Goal: Find contact information: Find contact information

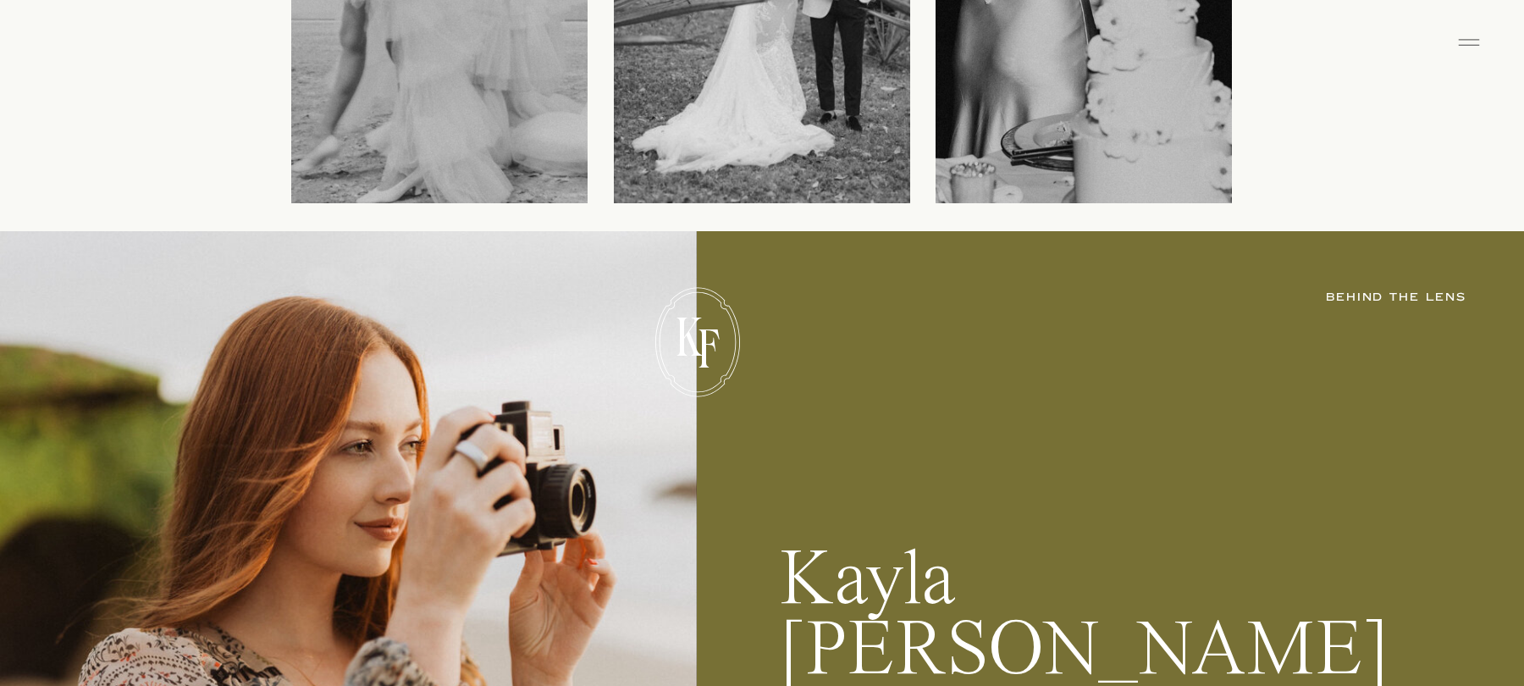
scroll to position [3029, 0]
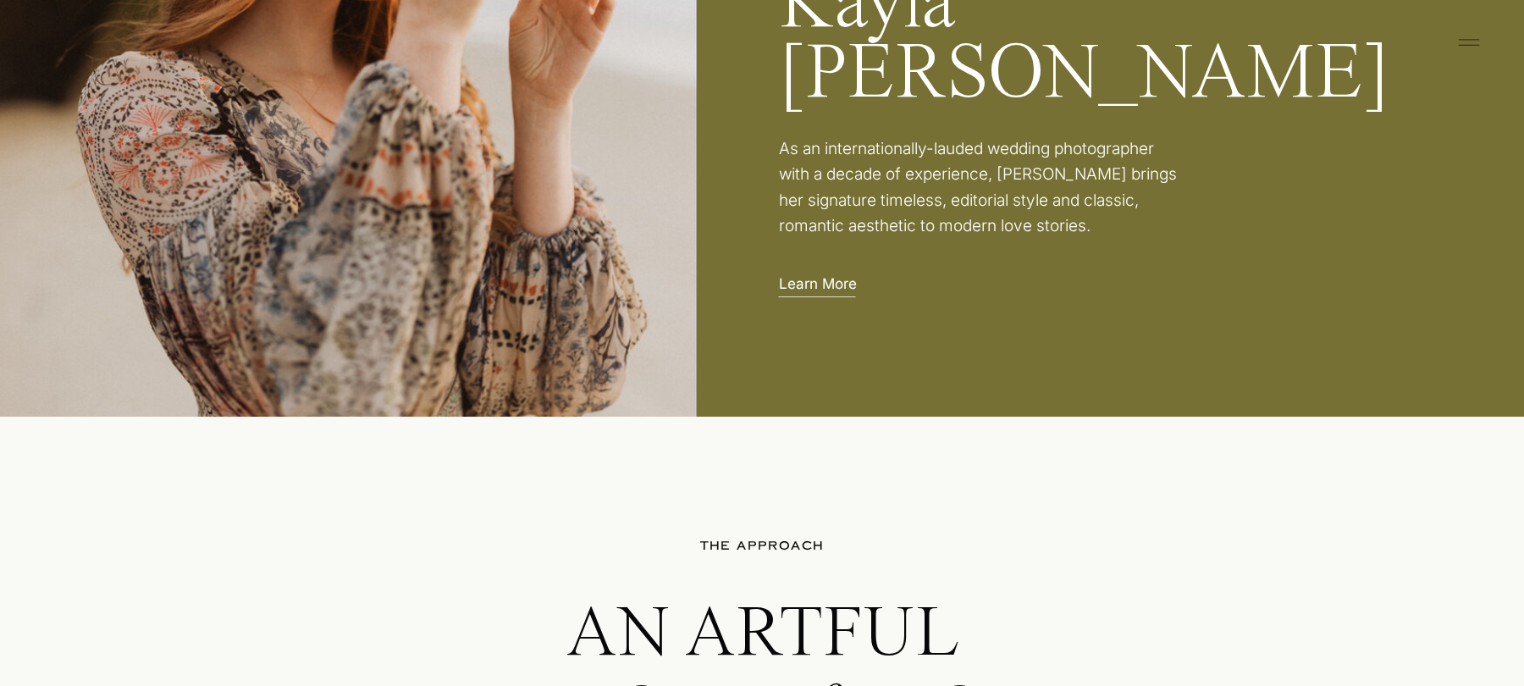
click at [817, 282] on p "Learn More" at bounding box center [822, 282] width 86 height 18
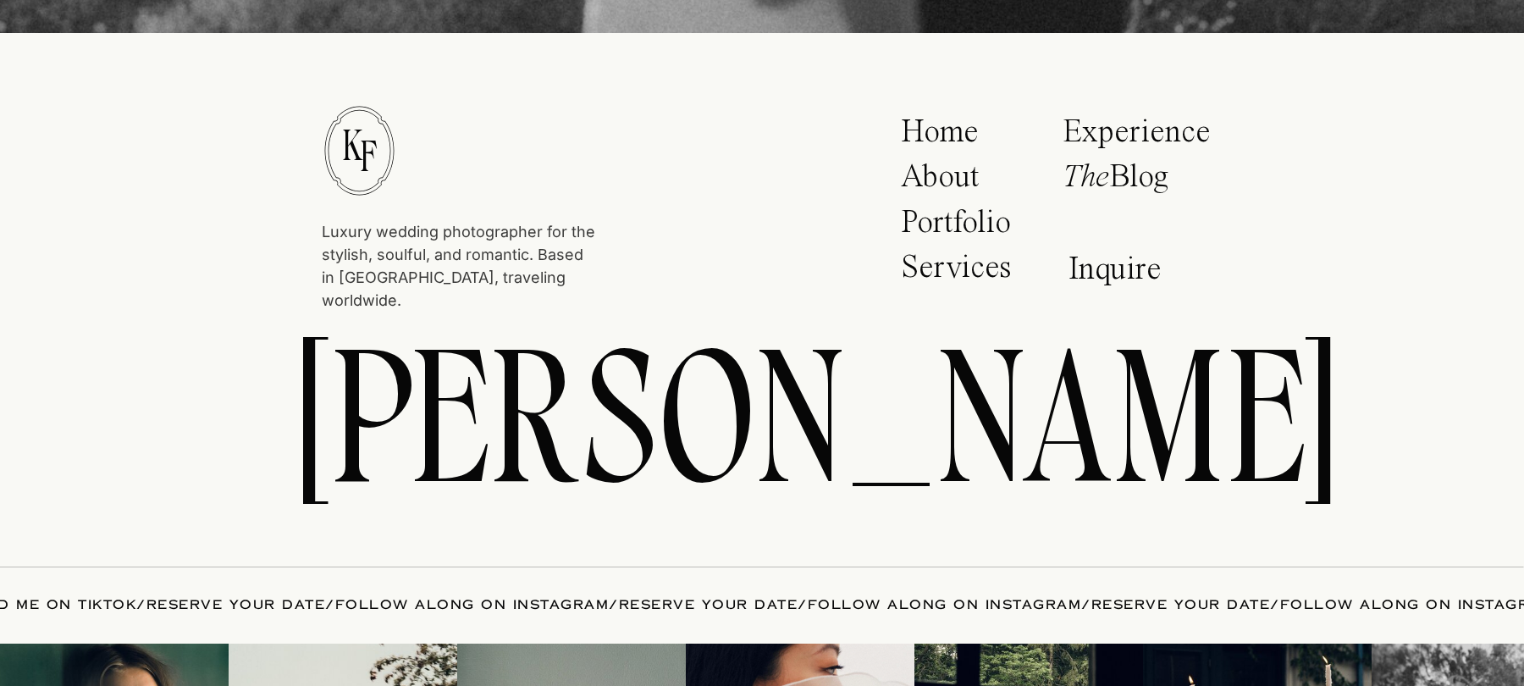
scroll to position [6268, 0]
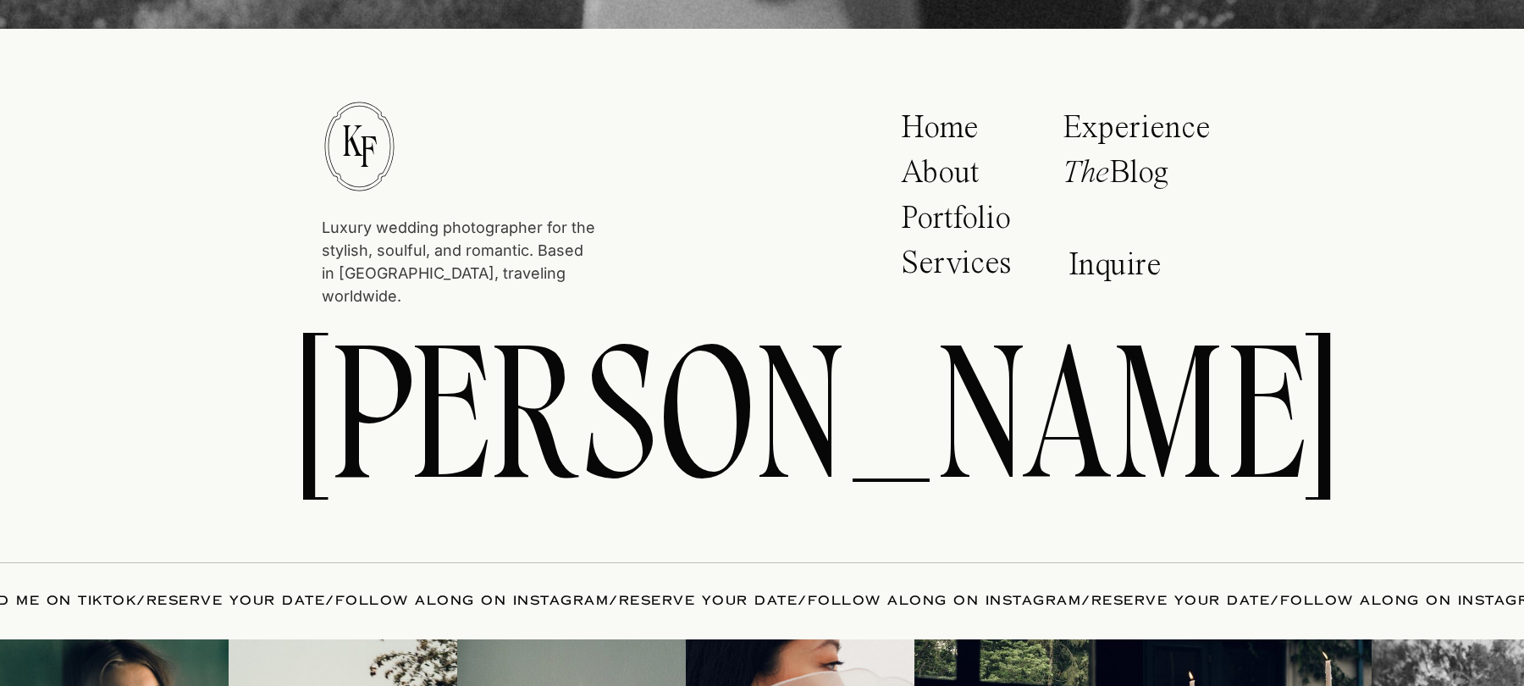
click at [1081, 273] on p "Inquire" at bounding box center [1119, 268] width 102 height 39
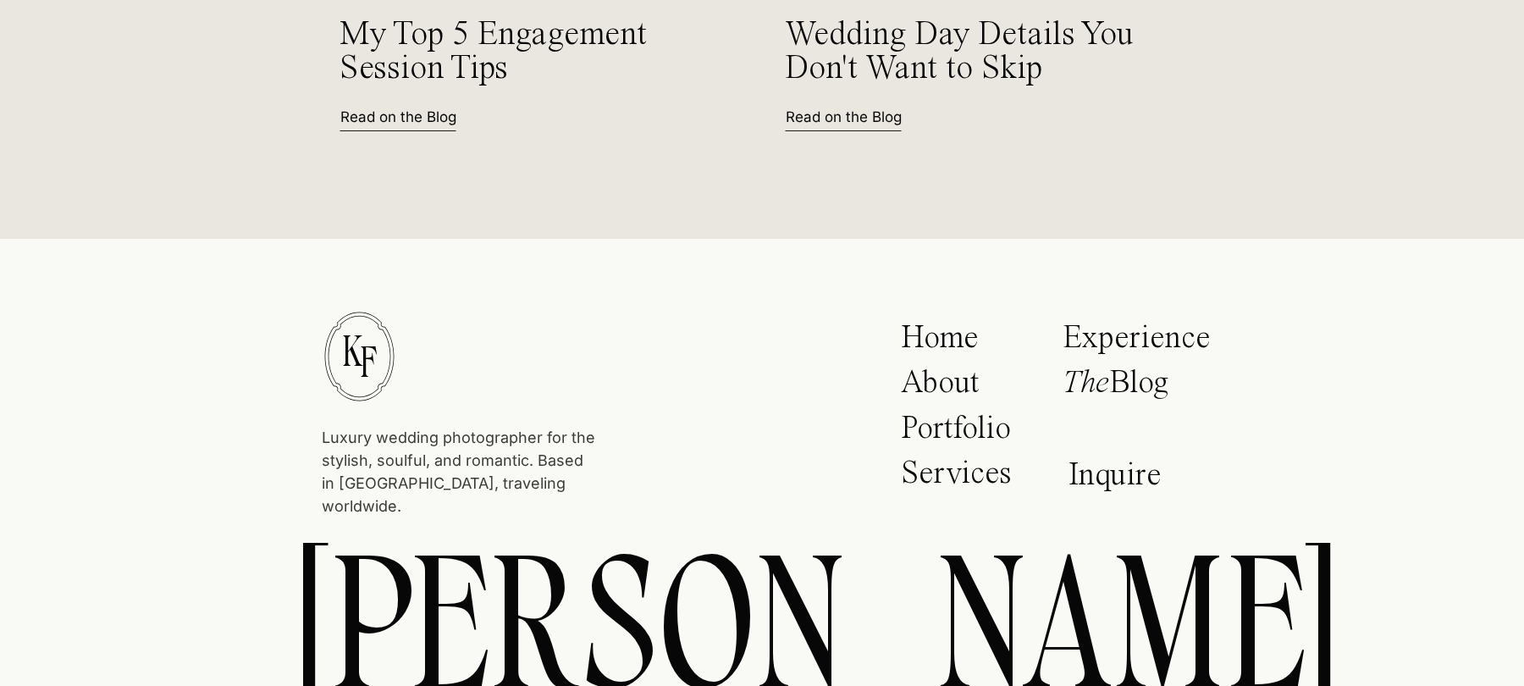
scroll to position [2999, 0]
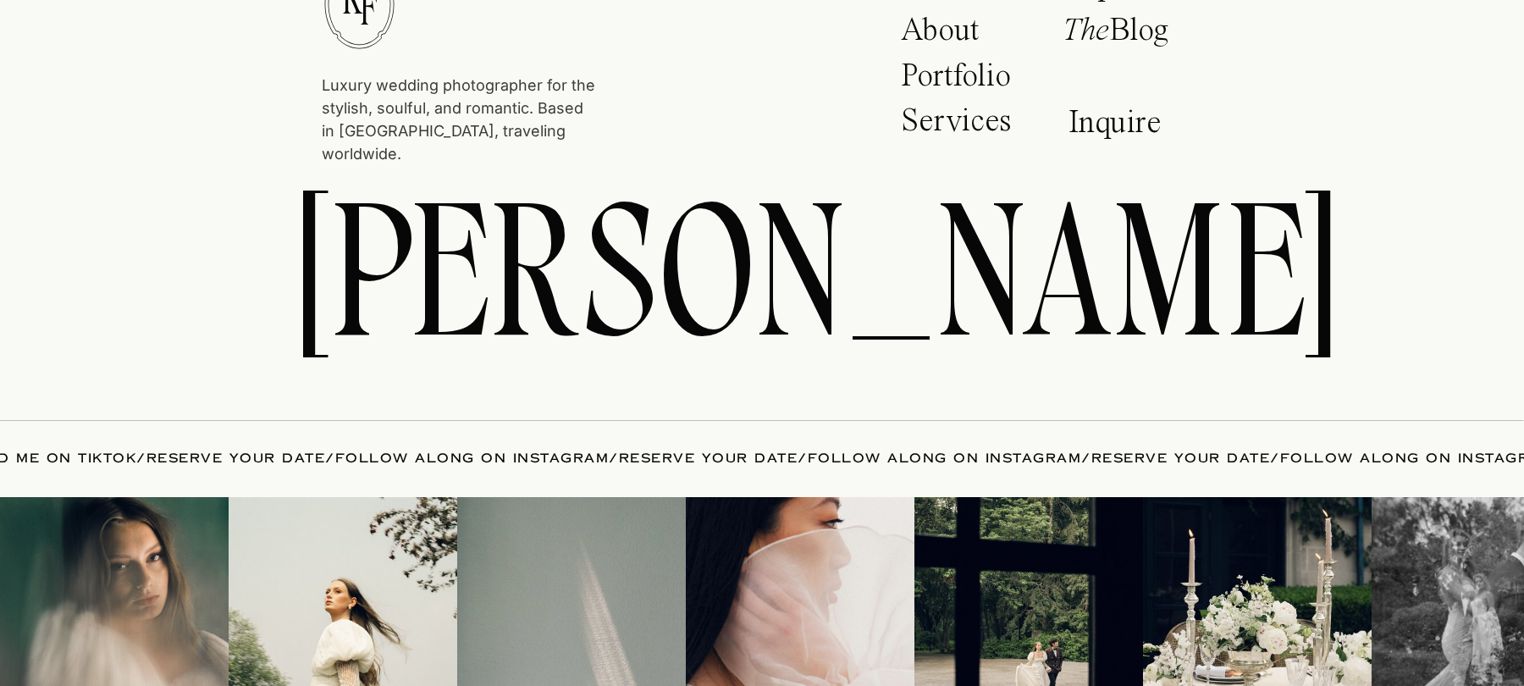
click at [1089, 123] on p "Inquire" at bounding box center [1119, 126] width 102 height 39
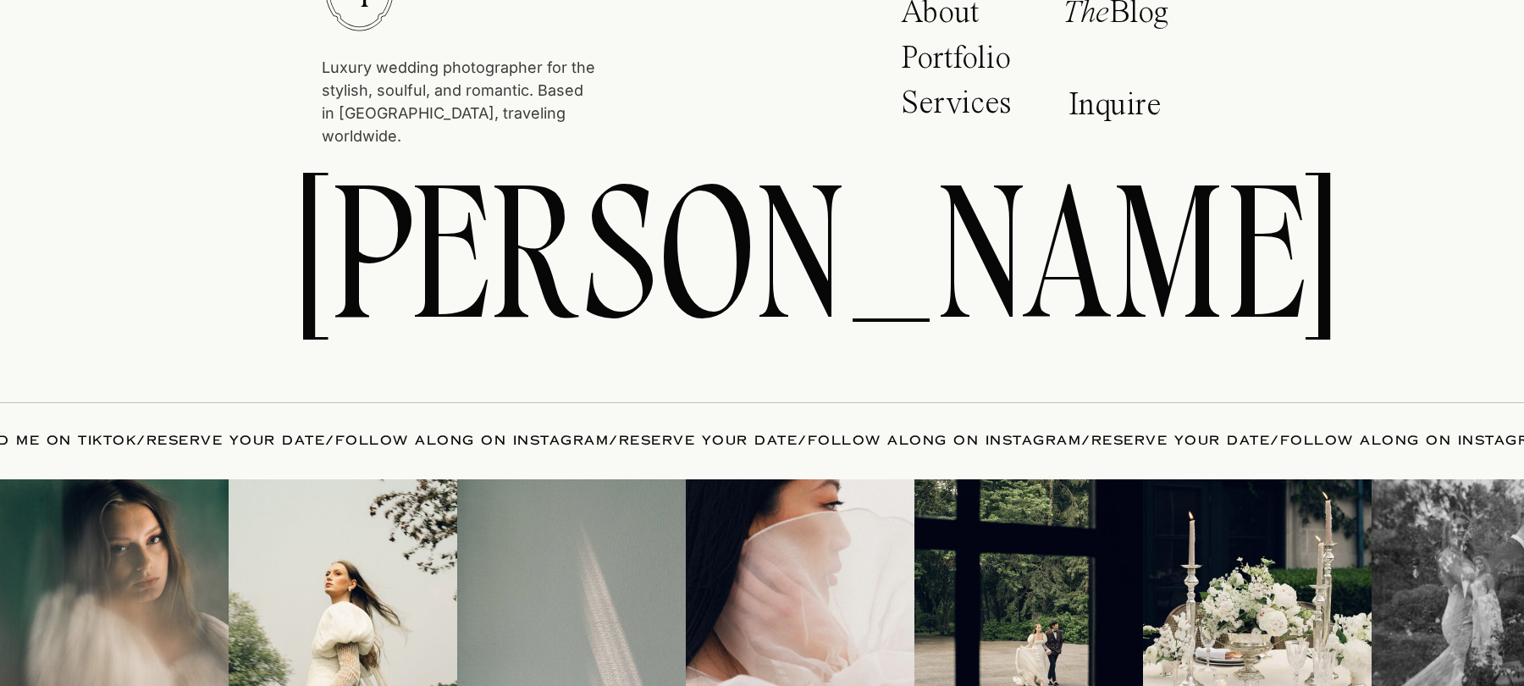
scroll to position [3039, 0]
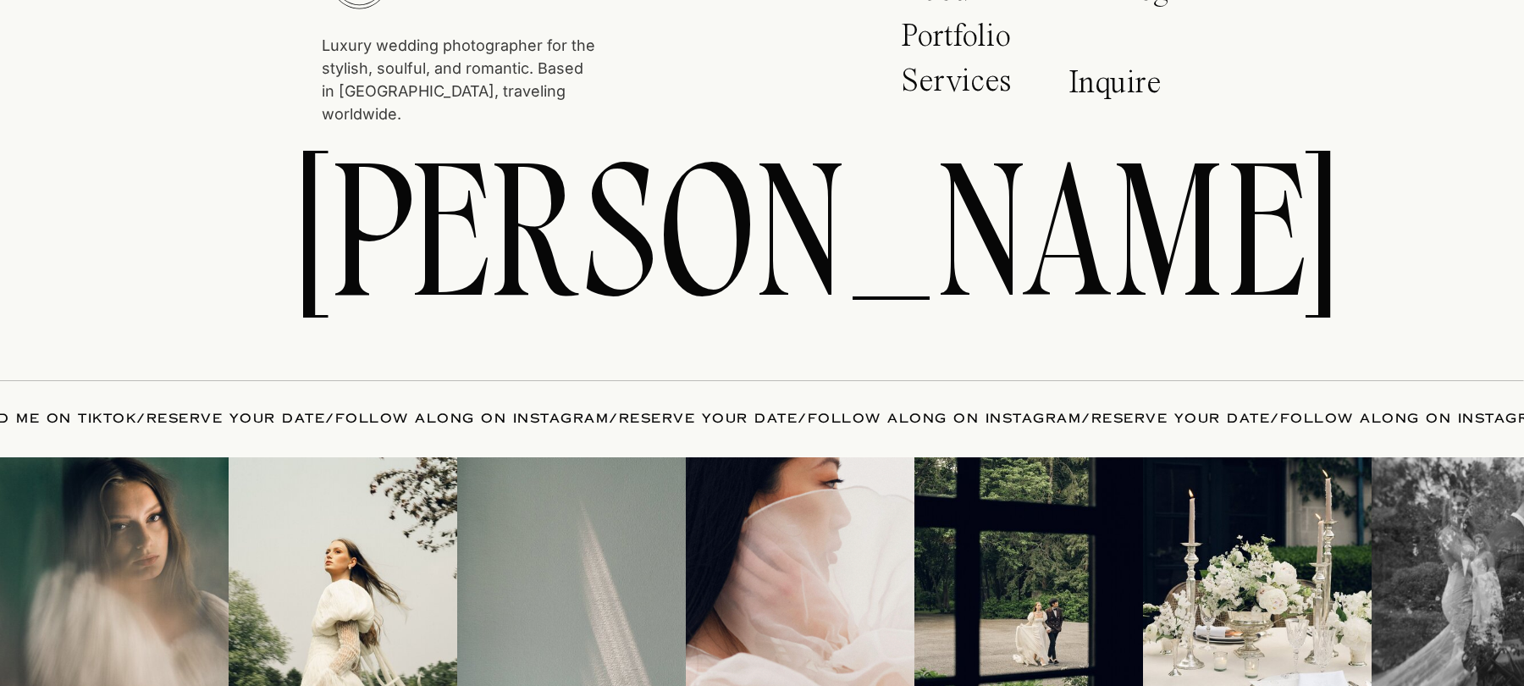
click at [1091, 74] on p "Inquire" at bounding box center [1119, 86] width 102 height 39
click at [951, 38] on p "Portfolio" at bounding box center [961, 41] width 121 height 42
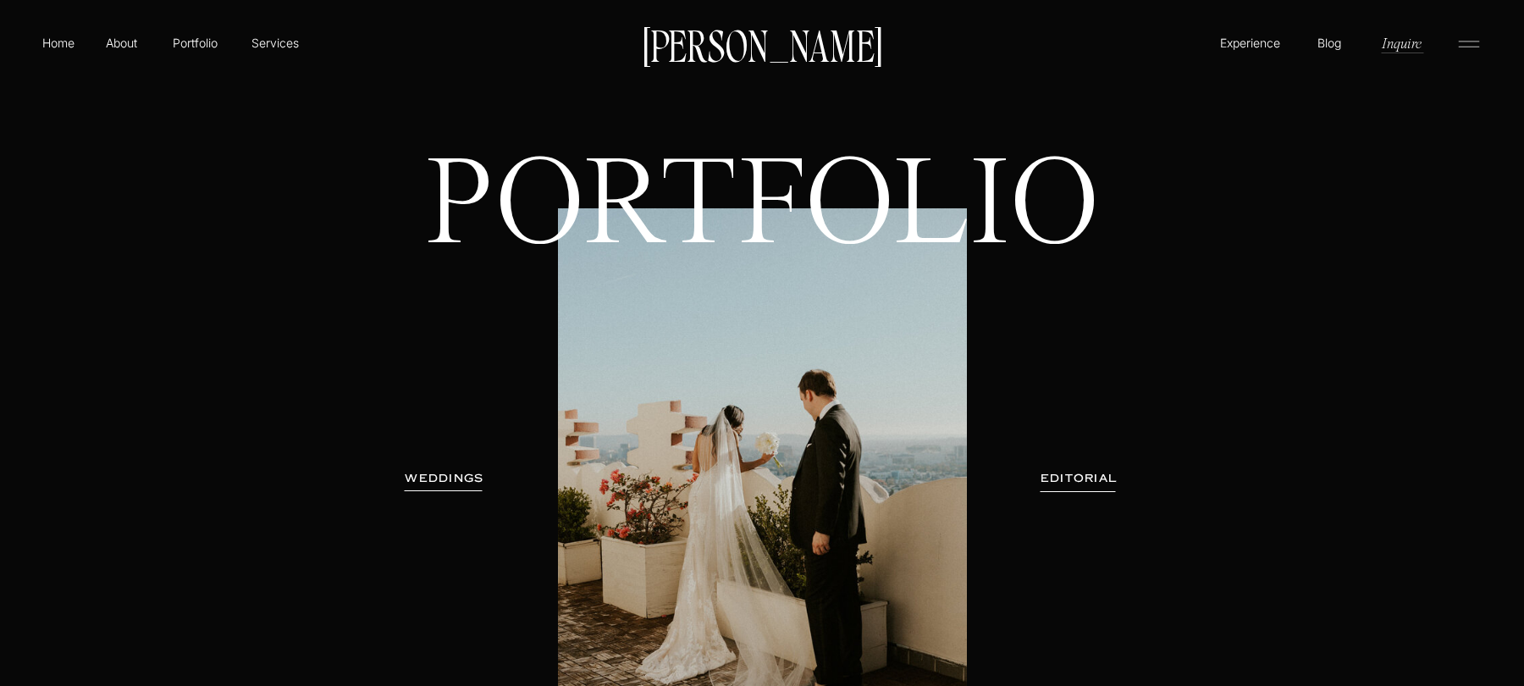
click at [1324, 47] on p "Blog" at bounding box center [1329, 42] width 32 height 17
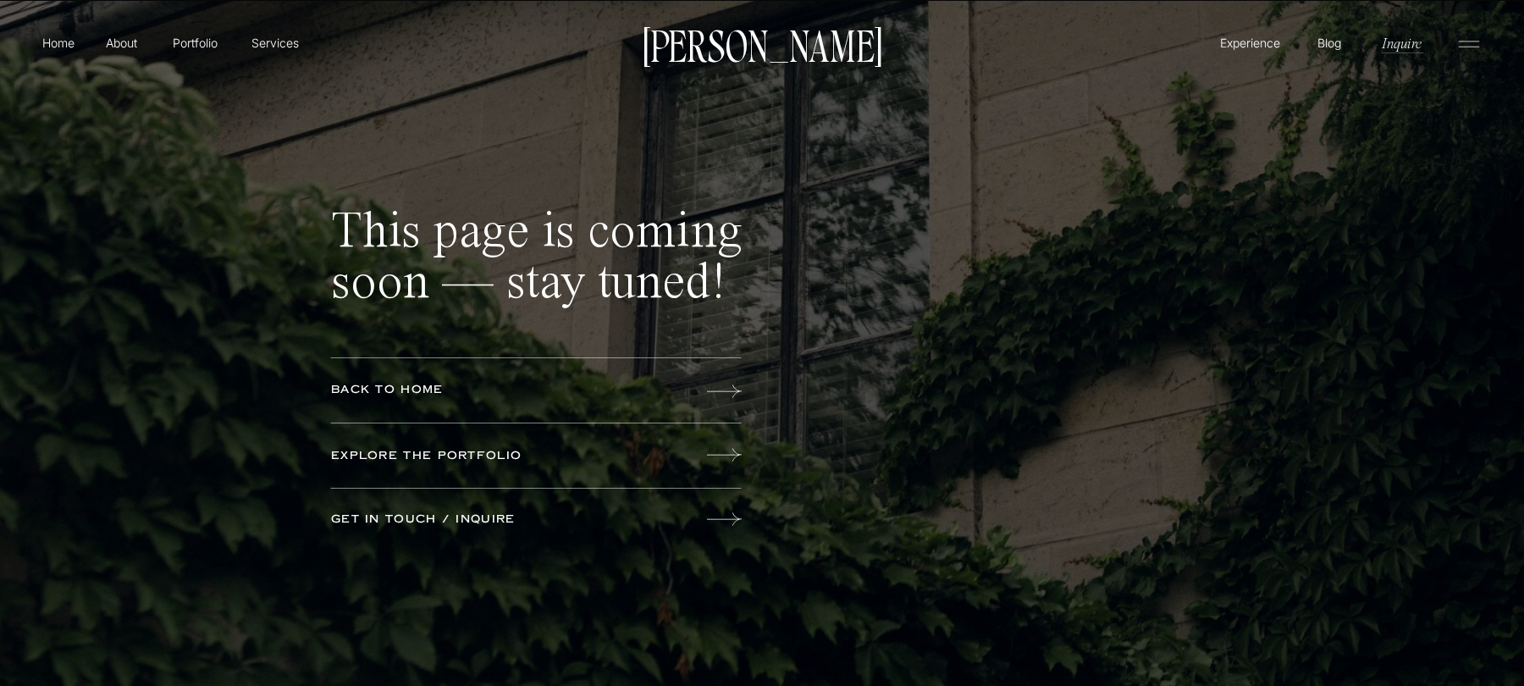
click at [478, 522] on p "get in touch / inquire" at bounding box center [463, 519] width 265 height 19
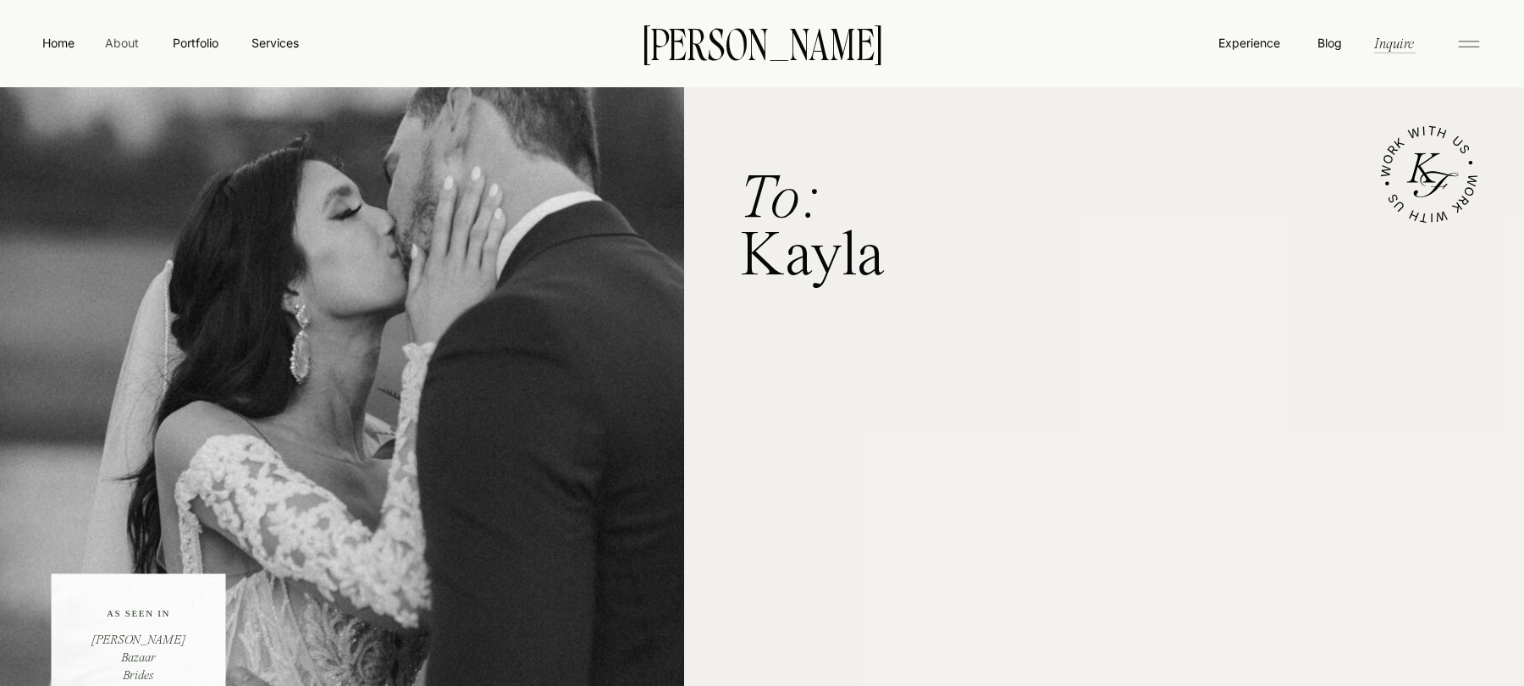
click at [124, 41] on nav "About" at bounding box center [121, 42] width 38 height 17
